Goal: Transaction & Acquisition: Subscribe to service/newsletter

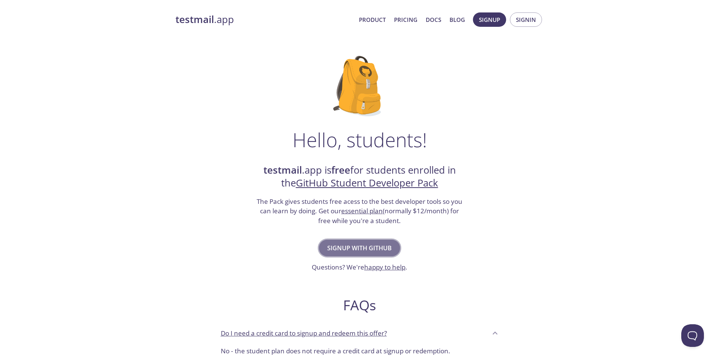
click at [384, 244] on span "Signup with GitHub" at bounding box center [359, 248] width 64 height 11
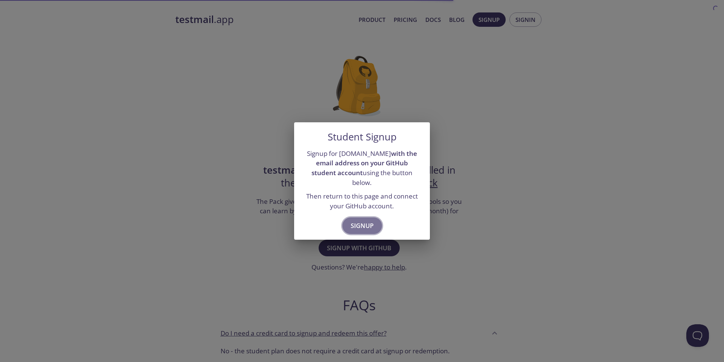
click at [349, 218] on button "Signup" at bounding box center [362, 225] width 40 height 17
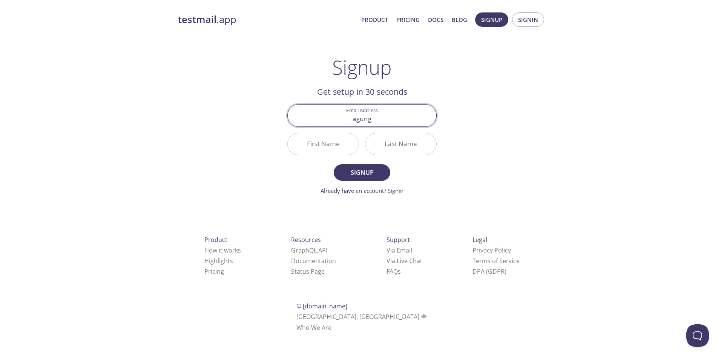
type input "[EMAIL_ADDRESS][DOMAIN_NAME]"
type input "Agung"
type input "Aprian"
click at [334, 164] on button "Signup" at bounding box center [362, 172] width 57 height 17
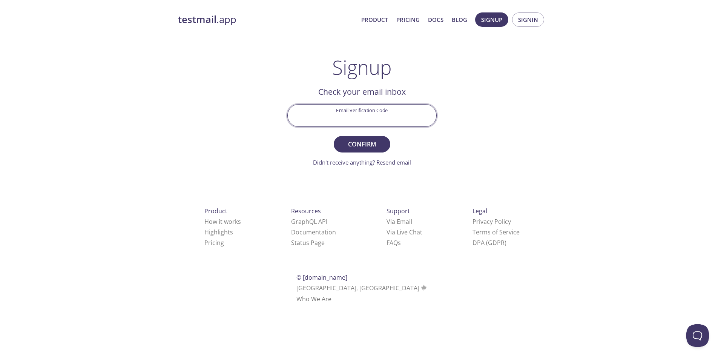
click at [325, 118] on input "Email Verification Code" at bounding box center [362, 114] width 149 height 21
paste input "757S5C5"
type input "757S5C5"
click at [366, 146] on span "Confirm" at bounding box center [362, 144] width 40 height 11
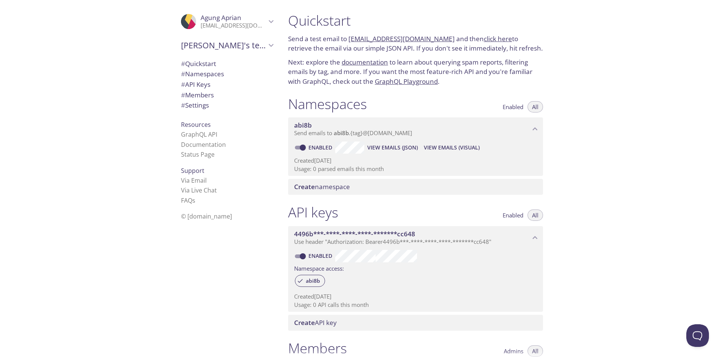
click at [187, 25] on icon "Agung Aprian" at bounding box center [189, 28] width 11 height 18
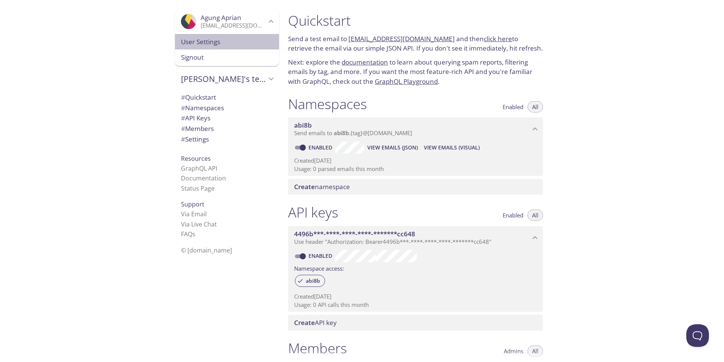
click at [216, 43] on span "User Settings" at bounding box center [227, 42] width 92 height 10
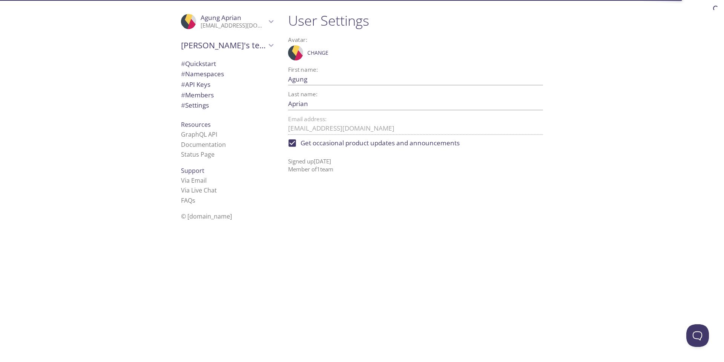
click at [185, 16] on icon "Agung Aprian" at bounding box center [190, 16] width 11 height 18
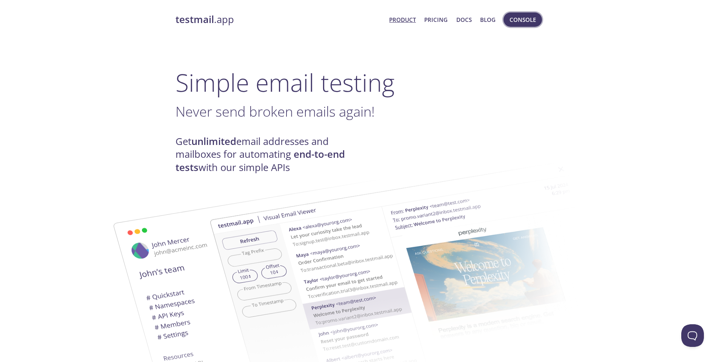
click at [525, 12] on button "Console" at bounding box center [522, 19] width 38 height 14
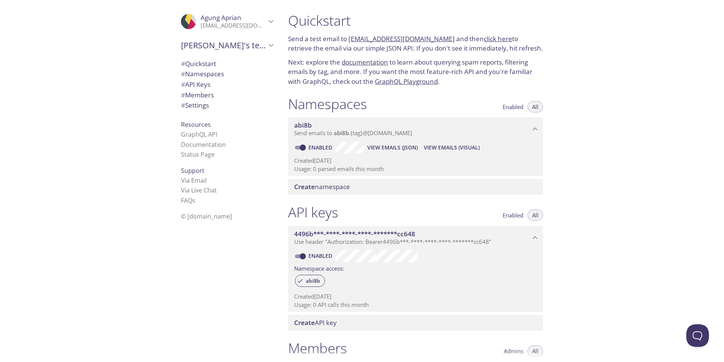
click at [201, 25] on p "[EMAIL_ADDRESS][DOMAIN_NAME]" at bounding box center [234, 26] width 66 height 8
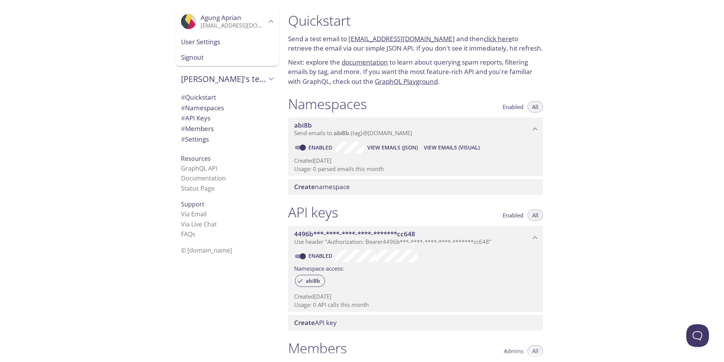
click at [221, 15] on span "Agung Aprian" at bounding box center [221, 17] width 41 height 9
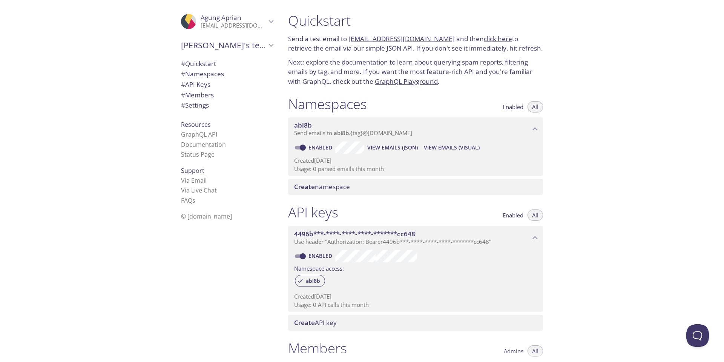
click at [221, 15] on span "Agung Aprian" at bounding box center [221, 17] width 41 height 9
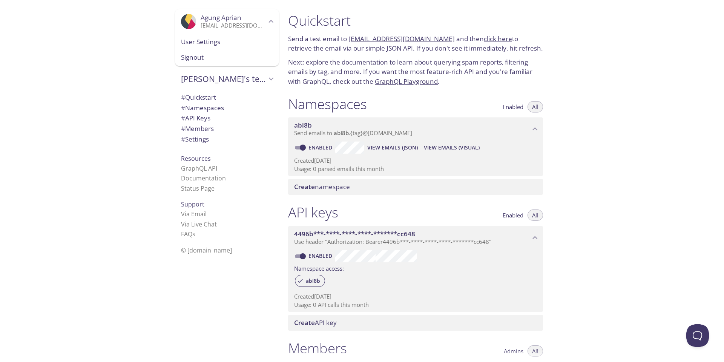
click at [214, 40] on span "User Settings" at bounding box center [227, 42] width 92 height 10
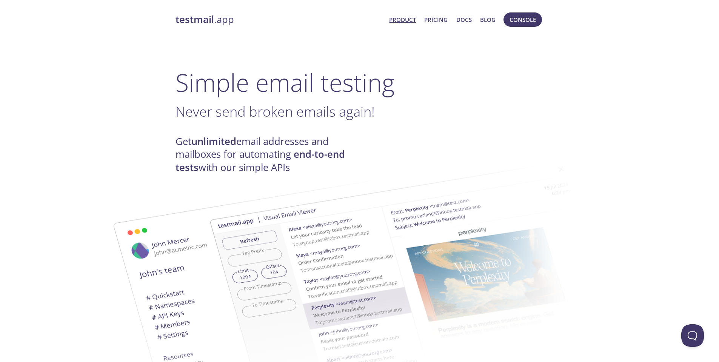
click at [471, 15] on link "Docs" at bounding box center [463, 20] width 15 height 10
